Goal: Use online tool/utility: Utilize a website feature to perform a specific function

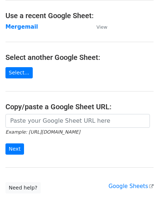
scroll to position [77, 0]
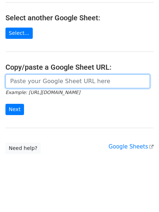
click at [46, 80] on input "url" at bounding box center [77, 81] width 144 height 14
paste input "[URL][DOMAIN_NAME]"
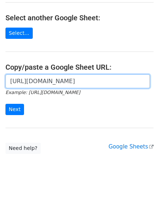
scroll to position [0, 160]
type input "[URL][DOMAIN_NAME]"
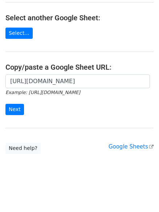
scroll to position [0, 0]
click at [14, 109] on input "Next" at bounding box center [14, 109] width 19 height 11
